Goal: Transaction & Acquisition: Purchase product/service

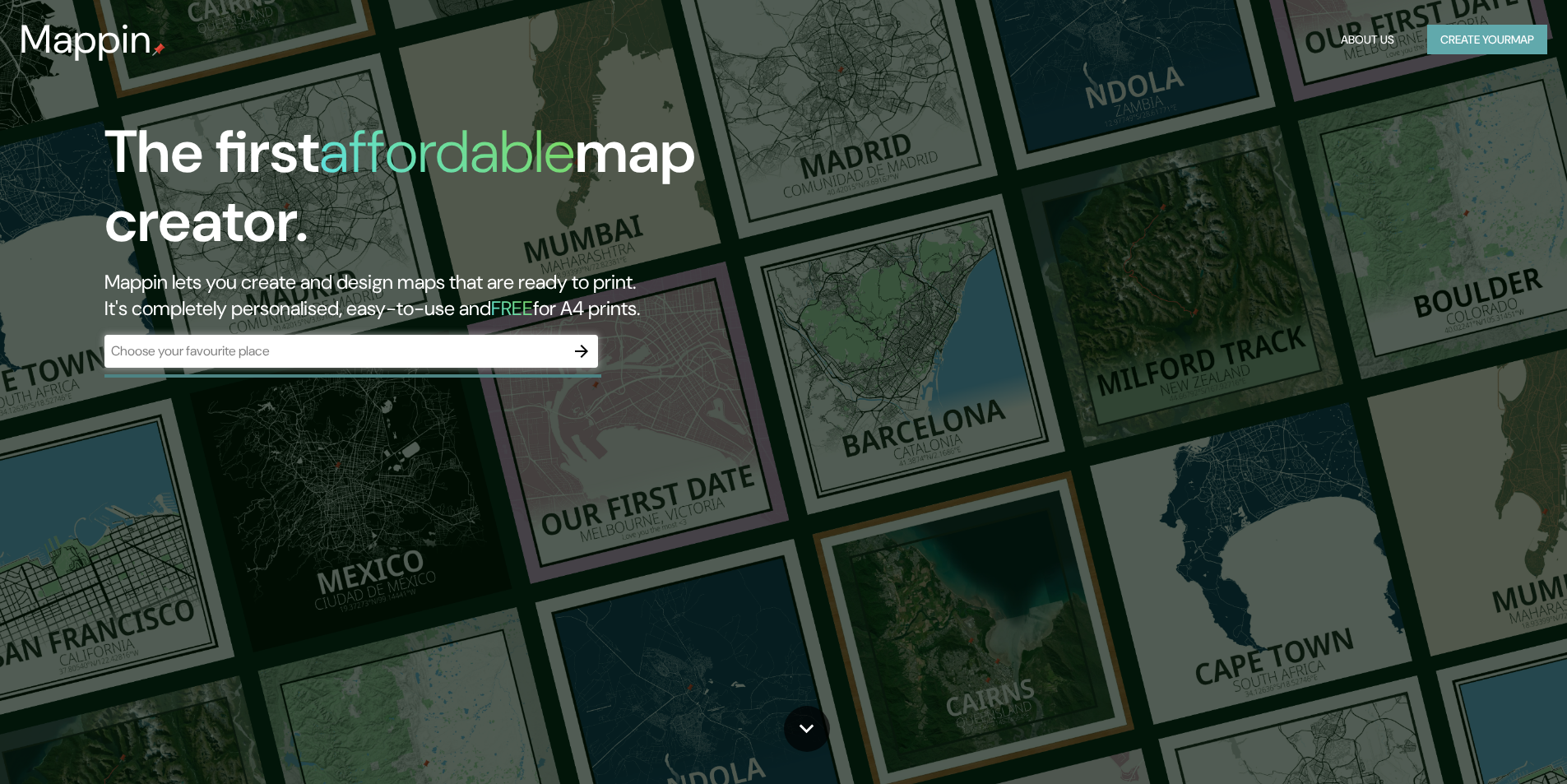
click at [1528, 35] on button "Create your map" at bounding box center [1488, 40] width 120 height 30
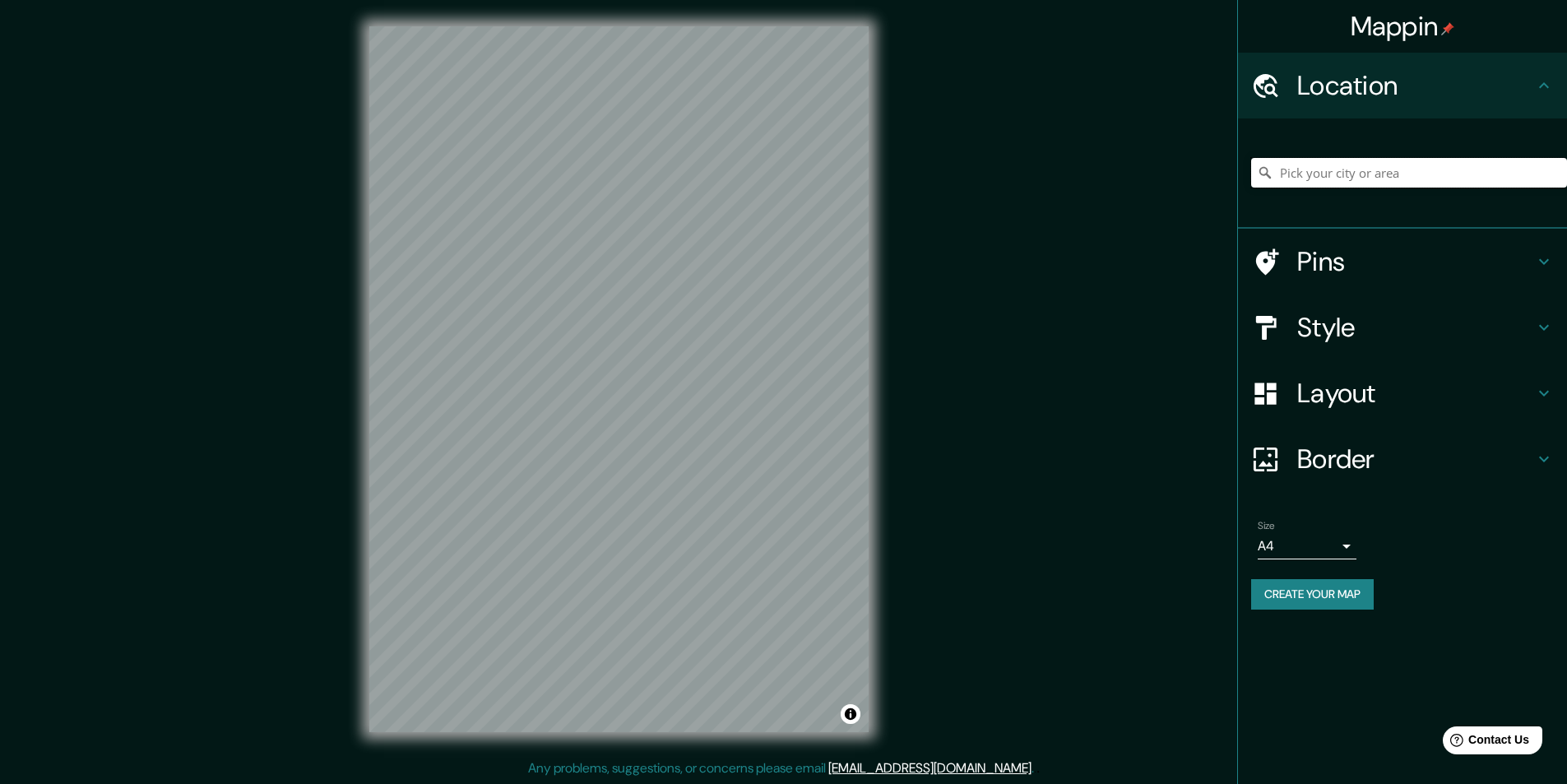
click at [1337, 179] on input "Pick your city or area" at bounding box center [1409, 172] width 316 height 29
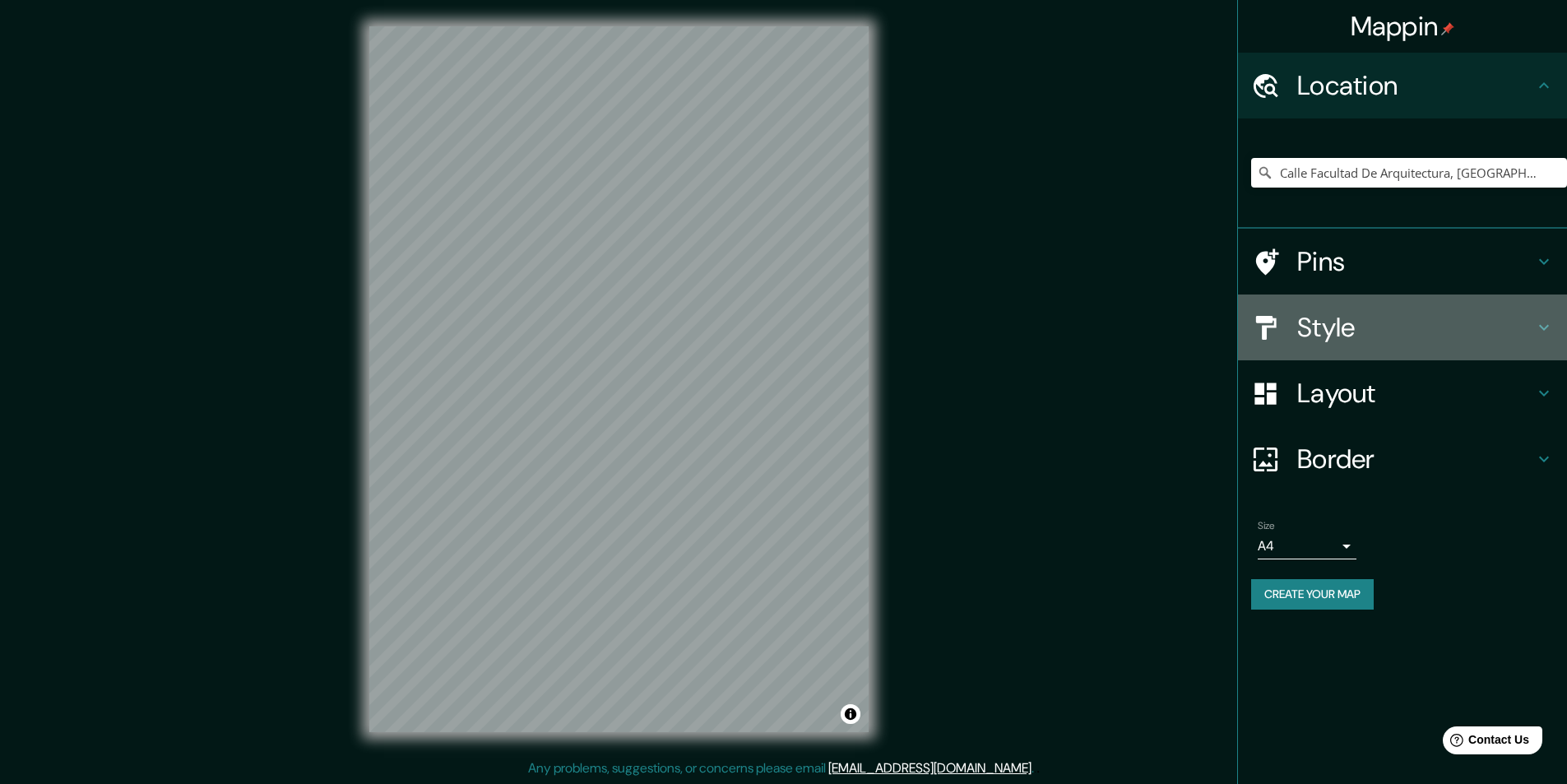
click at [1377, 335] on h4 "Style" at bounding box center [1416, 327] width 237 height 33
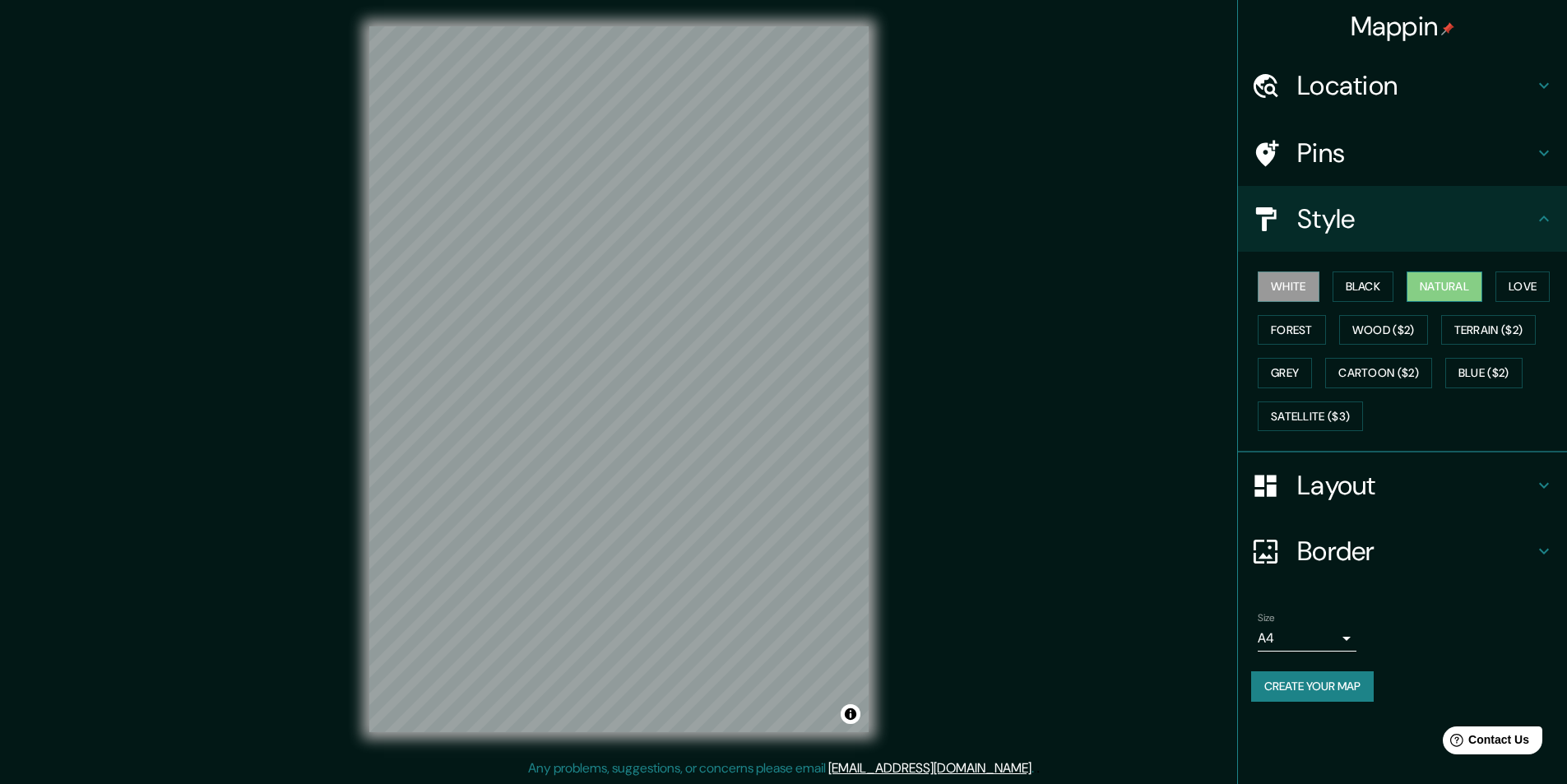
click at [1456, 284] on button "Natural" at bounding box center [1444, 287] width 76 height 30
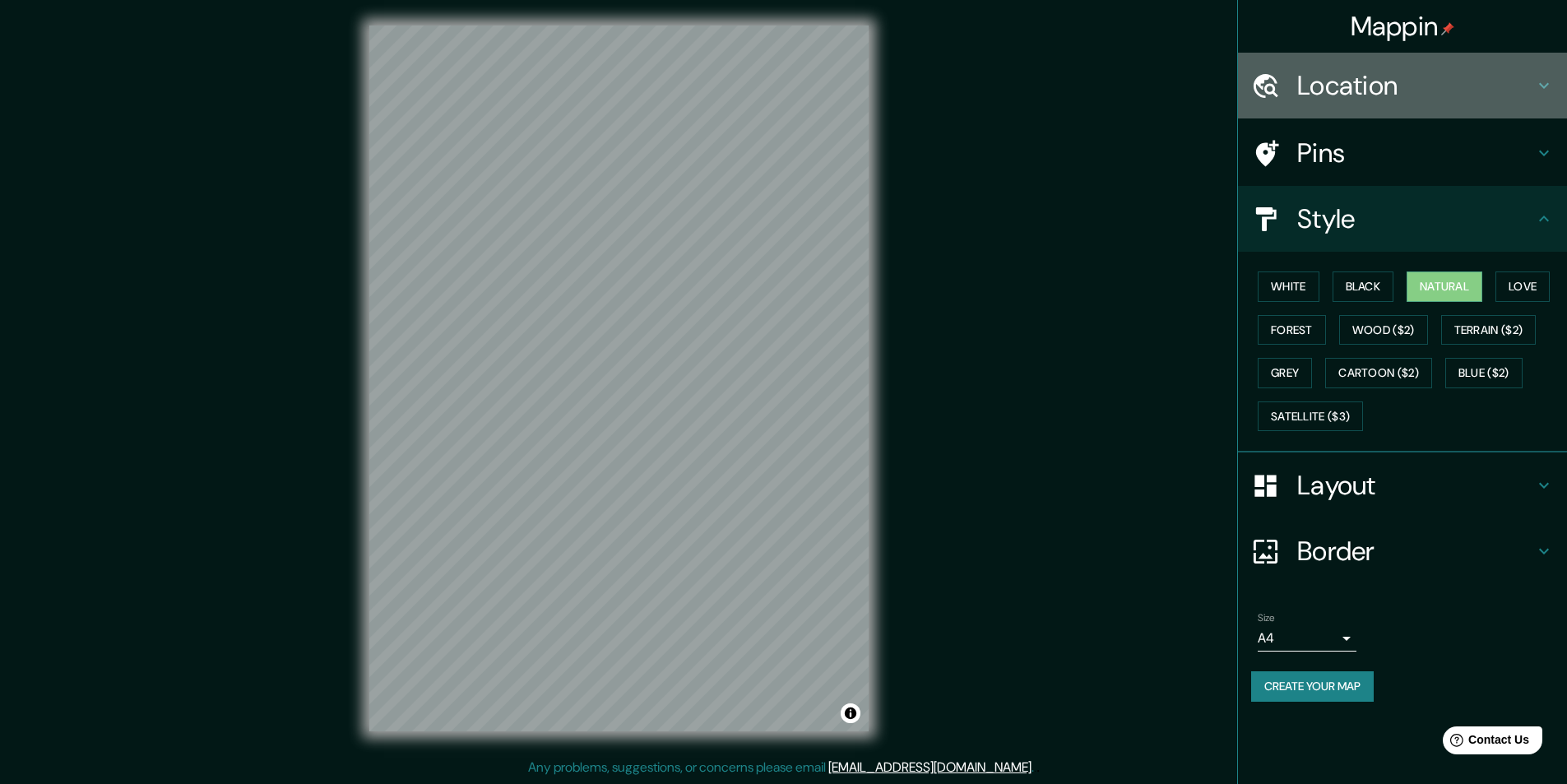
click at [1435, 88] on h4 "Location" at bounding box center [1416, 86] width 237 height 33
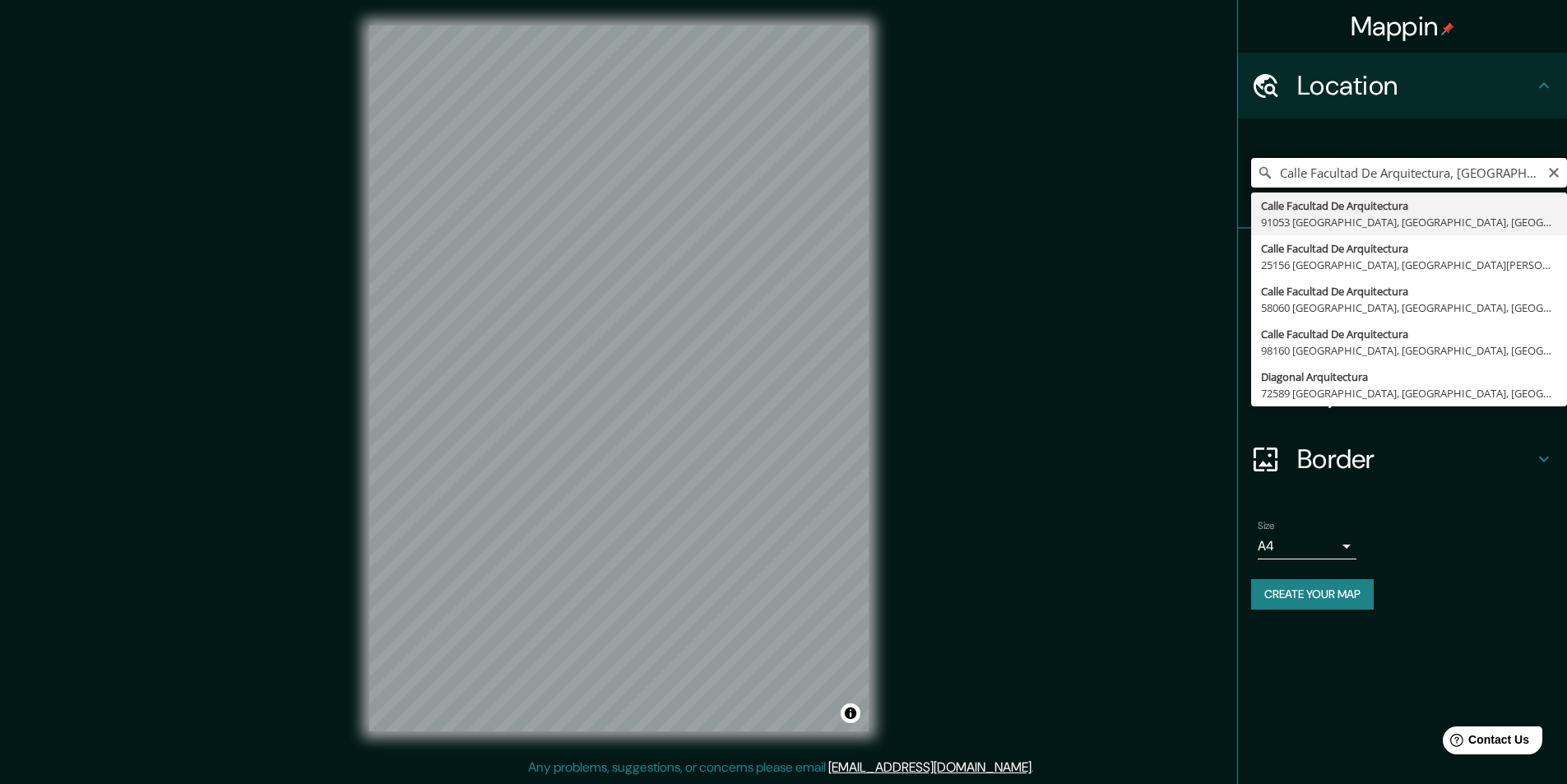
click at [1496, 164] on input "Calle Facultad De Arquitectura, [GEOGRAPHIC_DATA], [GEOGRAPHIC_DATA], [GEOGRAPH…" at bounding box center [1409, 172] width 316 height 29
drag, startPoint x: 1464, startPoint y: 173, endPoint x: 1579, endPoint y: 175, distance: 115.0
click at [1566, 175] on html "Mappin Location [GEOGRAPHIC_DATA], [GEOGRAPHIC_DATA] [GEOGRAPHIC_DATA] De Arqui…" at bounding box center [784, 391] width 1567 height 784
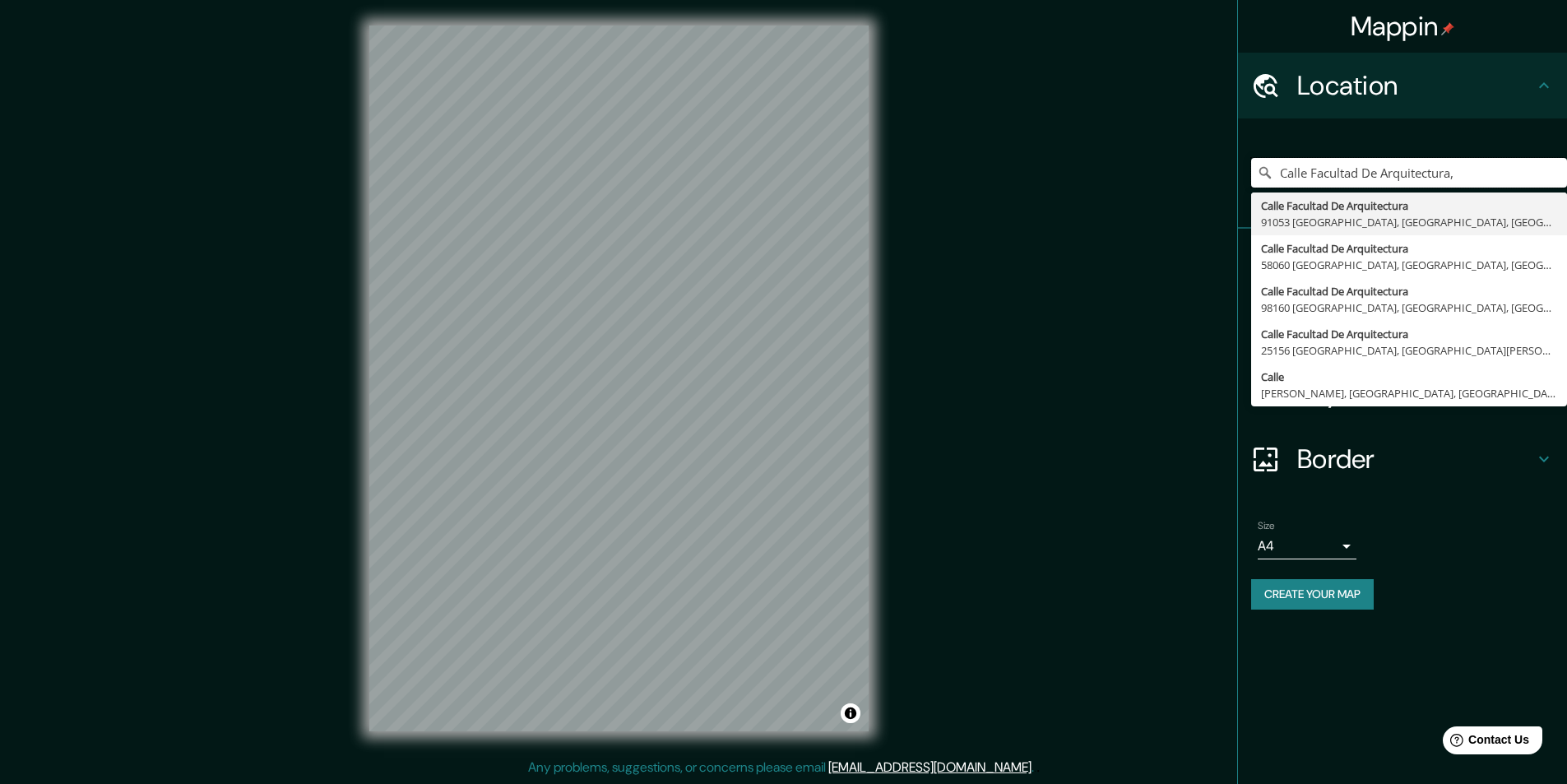
drag, startPoint x: 1312, startPoint y: 171, endPoint x: 1198, endPoint y: 182, distance: 114.5
click at [1198, 182] on div "Mappin Location [GEOGRAPHIC_DATA], [GEOGRAPHIC_DATA] [GEOGRAPHIC_DATA], [GEOGRA…" at bounding box center [784, 391] width 1567 height 784
click at [1443, 174] on input "Facultad De Arquitectura," at bounding box center [1409, 172] width 316 height 29
click at [1526, 166] on input "Facultad De Arquitectura, [GEOGRAPHIC_DATA]" at bounding box center [1409, 172] width 316 height 29
type input "Facultad De Arquitectura, [GEOGRAPHIC_DATA]"
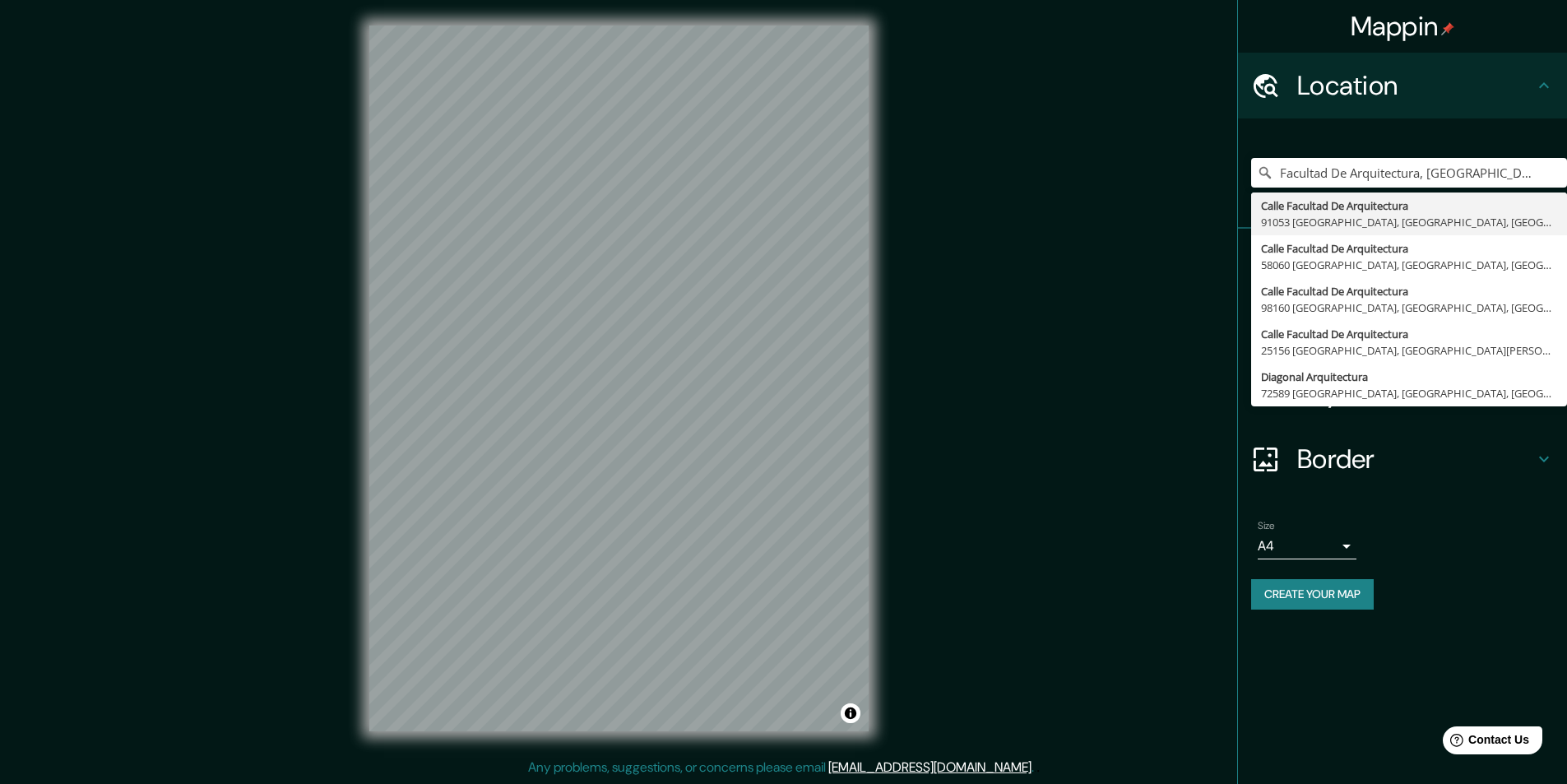
click at [1503, 532] on div "Size A4 single" at bounding box center [1403, 539] width 302 height 53
click at [1504, 180] on input "Facultad De Arquitectura, [GEOGRAPHIC_DATA]" at bounding box center [1409, 172] width 316 height 29
click at [1501, 484] on div "Border" at bounding box center [1402, 458] width 329 height 65
